Goal: Navigation & Orientation: Understand site structure

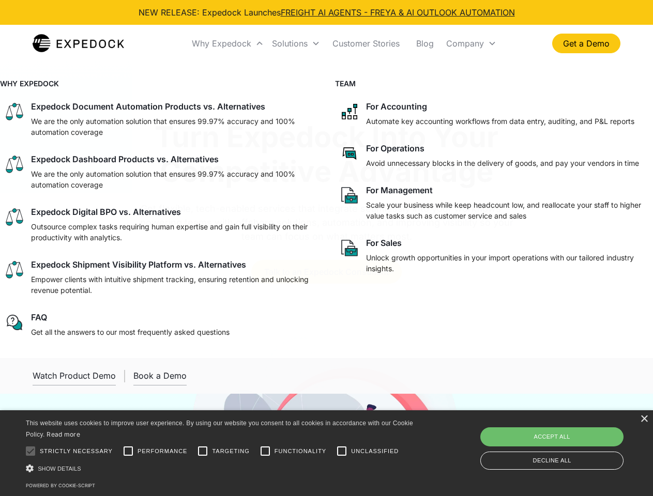
click at [228, 43] on div "Why Expedock" at bounding box center [221, 43] width 59 height 10
click at [296, 43] on div "Solutions" at bounding box center [290, 43] width 36 height 10
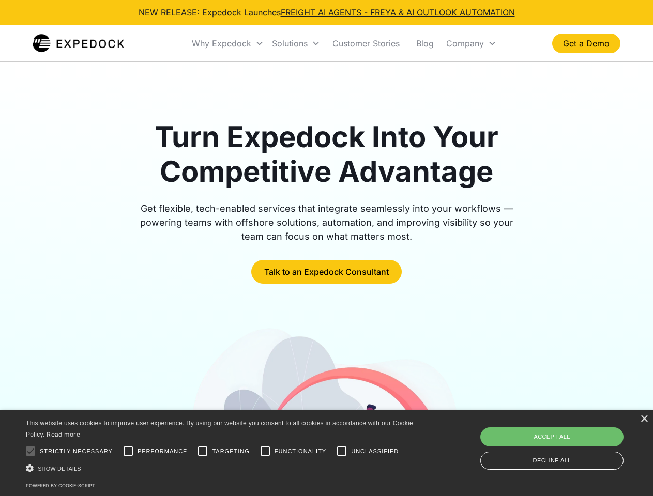
click at [471, 43] on div "Company" at bounding box center [465, 43] width 38 height 10
click at [31, 451] on div at bounding box center [30, 451] width 21 height 21
click at [128, 451] on input "Performance" at bounding box center [128, 451] width 21 height 21
checkbox input "true"
click at [203, 451] on input "Targeting" at bounding box center [202, 451] width 21 height 21
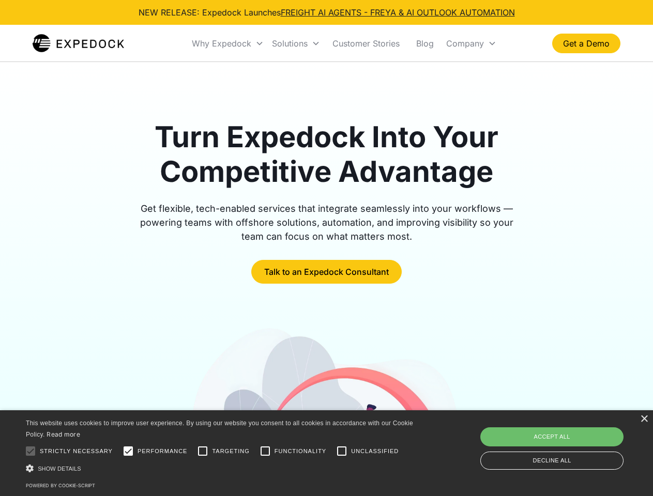
checkbox input "true"
click at [265, 451] on input "Functionality" at bounding box center [265, 451] width 21 height 21
checkbox input "true"
click at [342, 451] on input "Unclassified" at bounding box center [341, 451] width 21 height 21
checkbox input "true"
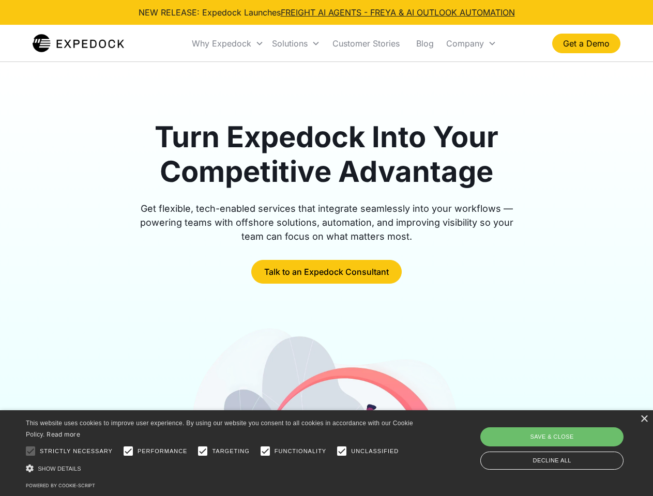
click at [221, 468] on div "Show details Hide details" at bounding box center [221, 468] width 391 height 11
